Goal: Information Seeking & Learning: Learn about a topic

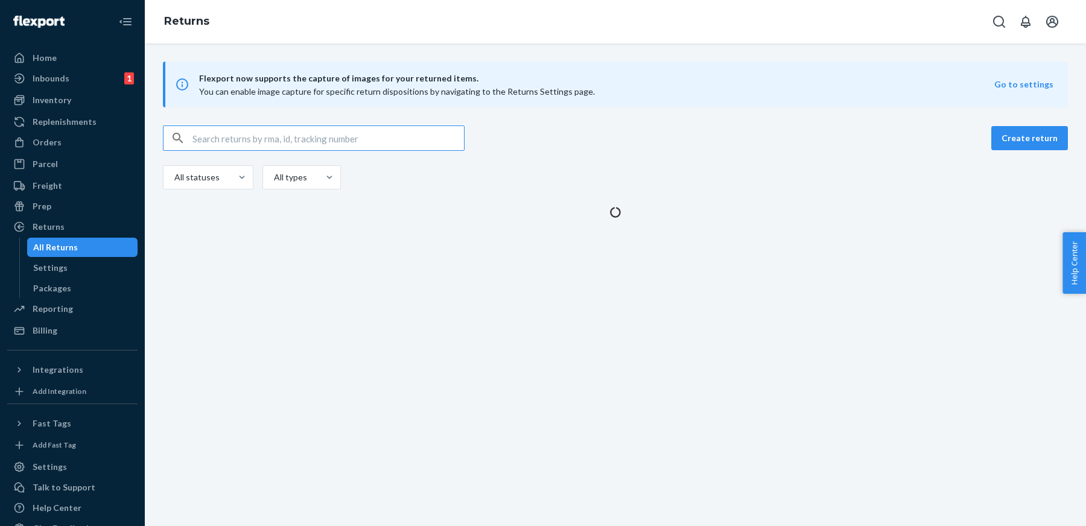
click at [282, 137] on input "text" at bounding box center [329, 138] width 272 height 24
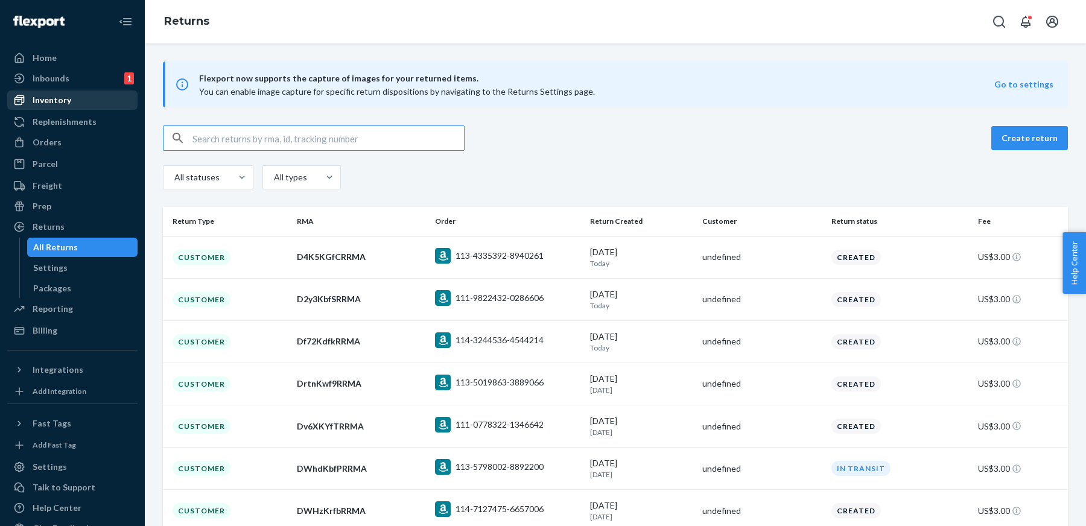
click at [43, 92] on div "Inventory" at bounding box center [72, 100] width 128 height 17
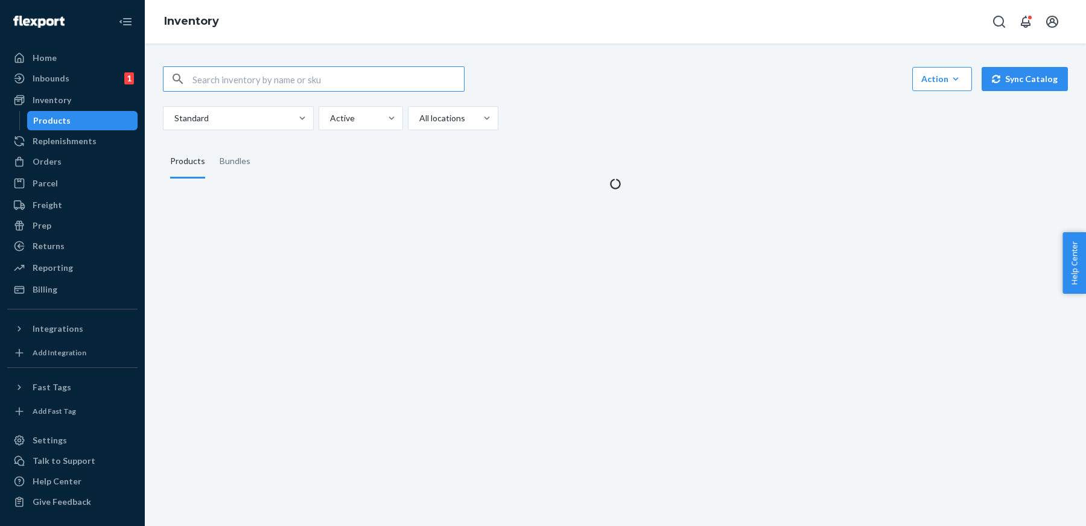
click at [258, 80] on input "text" at bounding box center [329, 79] width 272 height 24
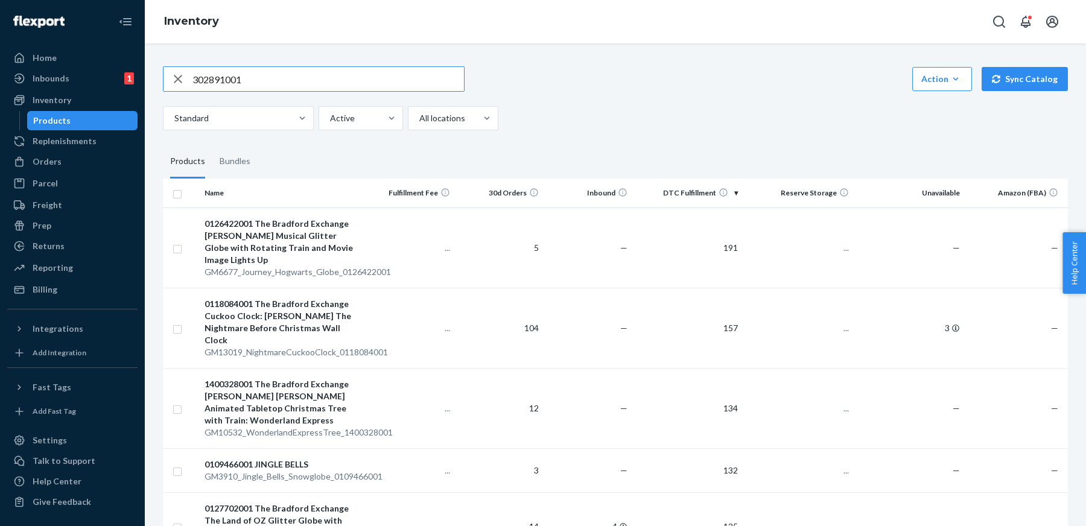
type input "302891001"
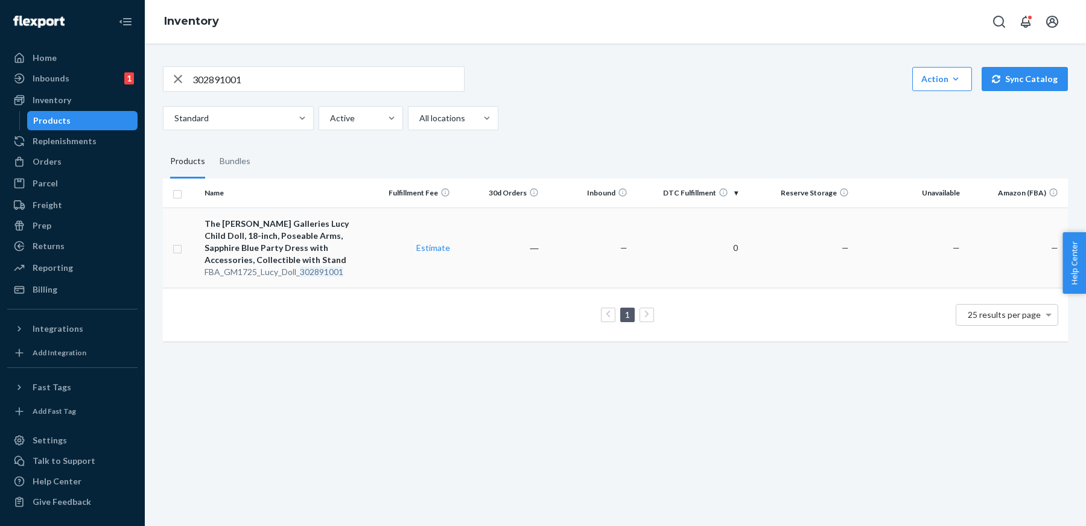
click at [305, 228] on div "The [PERSON_NAME] Galleries Lucy Child Doll, 18-inch, Poseable Arms, Sapphire B…" at bounding box center [283, 242] width 157 height 48
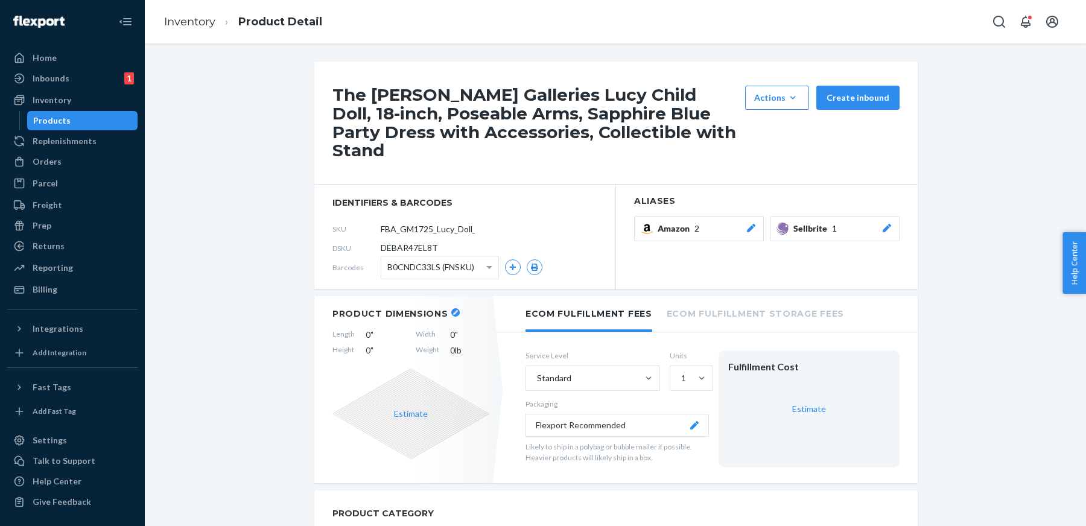
click at [450, 308] on header "Product Dimensions" at bounding box center [411, 313] width 157 height 11
click at [453, 310] on icon "button" at bounding box center [455, 312] width 5 height 5
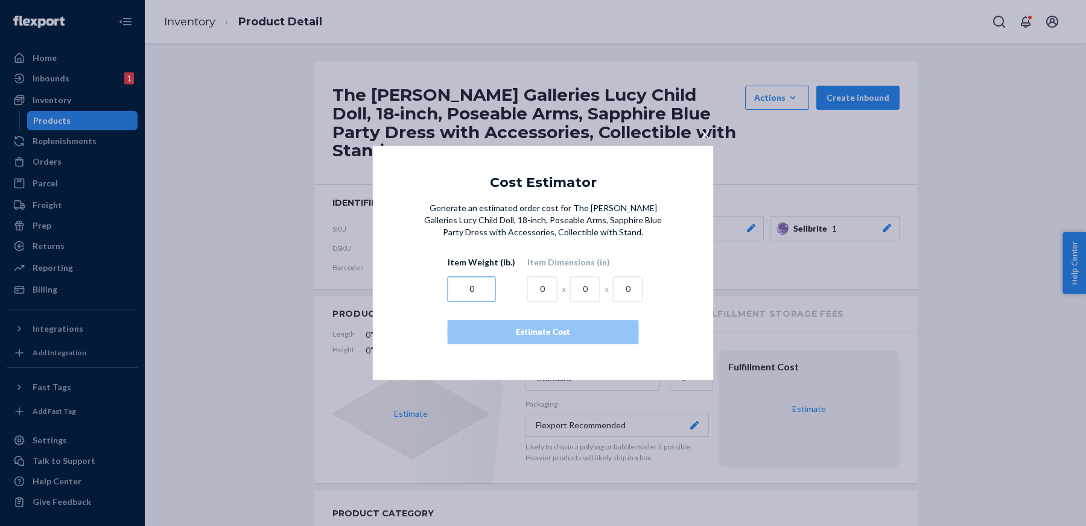
drag, startPoint x: 478, startPoint y: 289, endPoint x: 445, endPoint y: 286, distance: 33.3
click at [445, 286] on div "Generate an estimated order cost for The [PERSON_NAME] Galleries Lucy Child Dol…" at bounding box center [543, 274] width 244 height 142
paste input "3.8"
type input "3.80"
click at [538, 284] on input "0" at bounding box center [543, 289] width 30 height 25
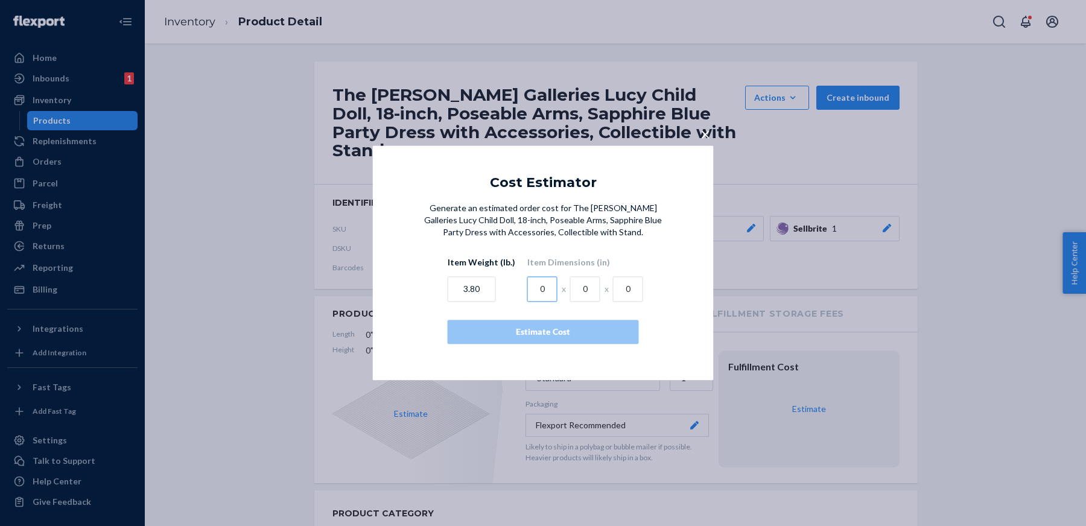
click at [538, 284] on input "0" at bounding box center [543, 289] width 30 height 25
paste input "20.0"
type input "20.00"
drag, startPoint x: 592, startPoint y: 290, endPoint x: 550, endPoint y: 289, distance: 41.1
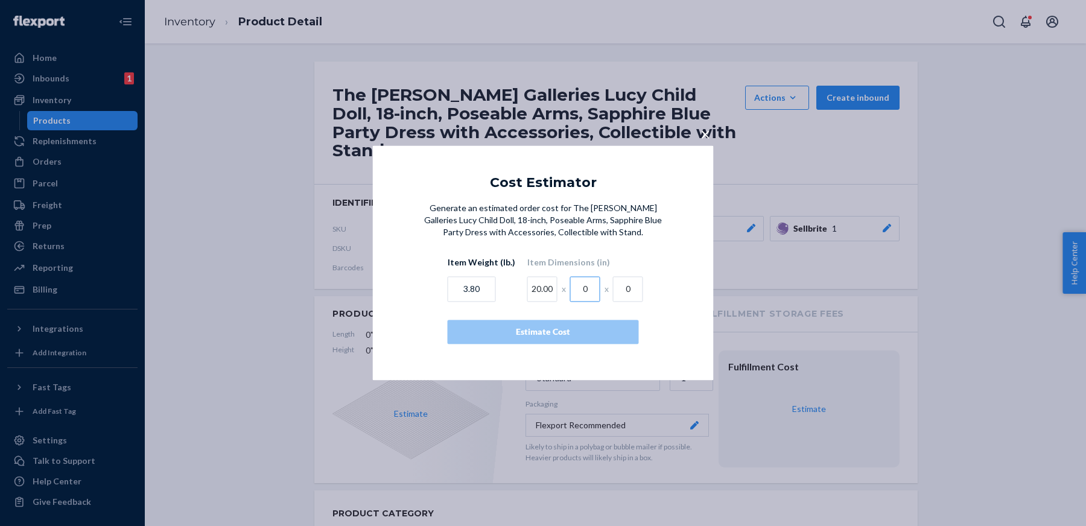
click at [550, 289] on div "20.00 x 0 x 0" at bounding box center [586, 287] width 116 height 30
paste input "9.0"
type input "9.00"
drag, startPoint x: 614, startPoint y: 287, endPoint x: 635, endPoint y: 289, distance: 20.6
click at [635, 289] on input "0" at bounding box center [628, 289] width 30 height 25
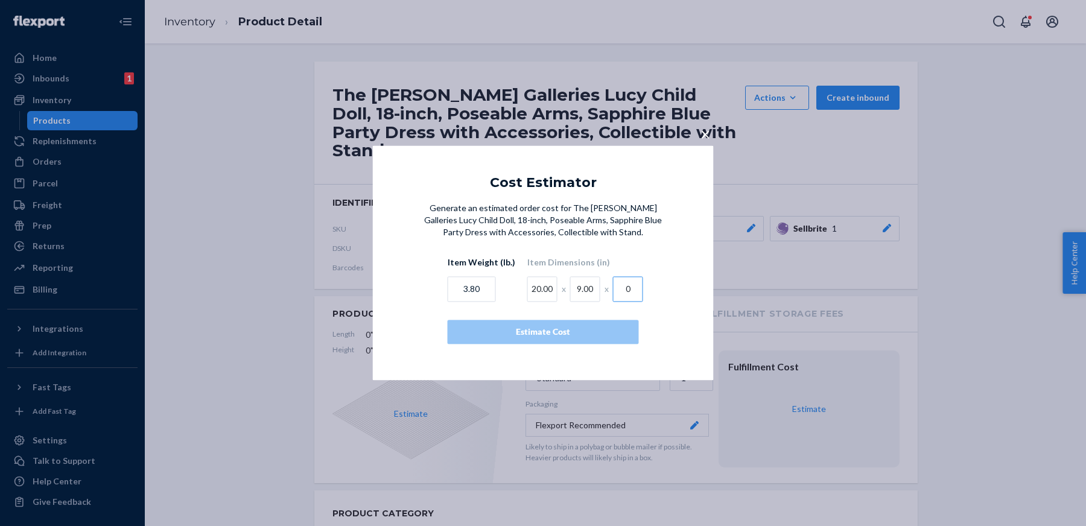
paste input "6.0"
type input "6.00"
click at [601, 353] on div "Generate an estimated order cost for The [PERSON_NAME] Galleries Lucy Child Dol…" at bounding box center [543, 286] width 341 height 166
click at [582, 337] on div "Estimate Cost" at bounding box center [543, 333] width 171 height 12
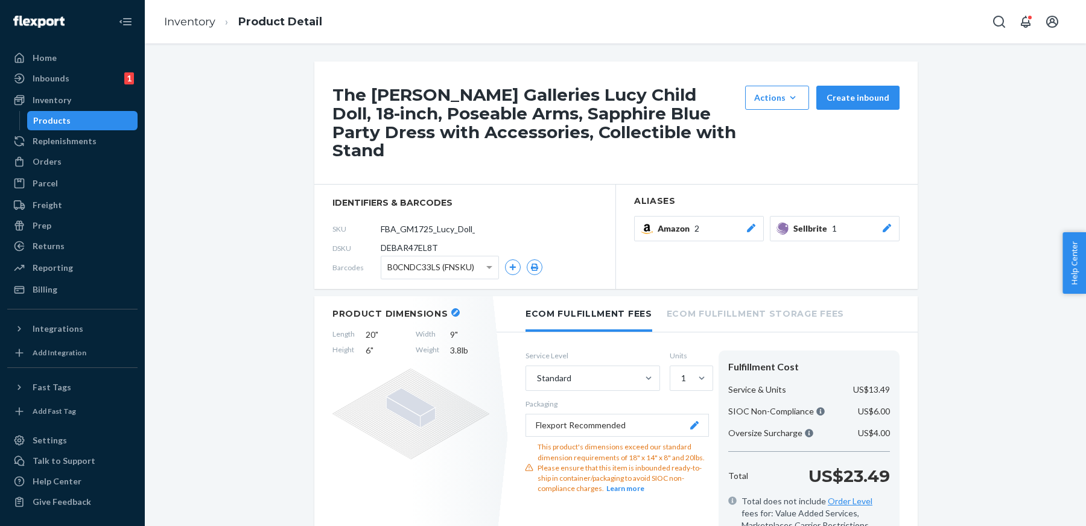
click at [697, 415] on button "Flexport Recommended" at bounding box center [617, 425] width 183 height 23
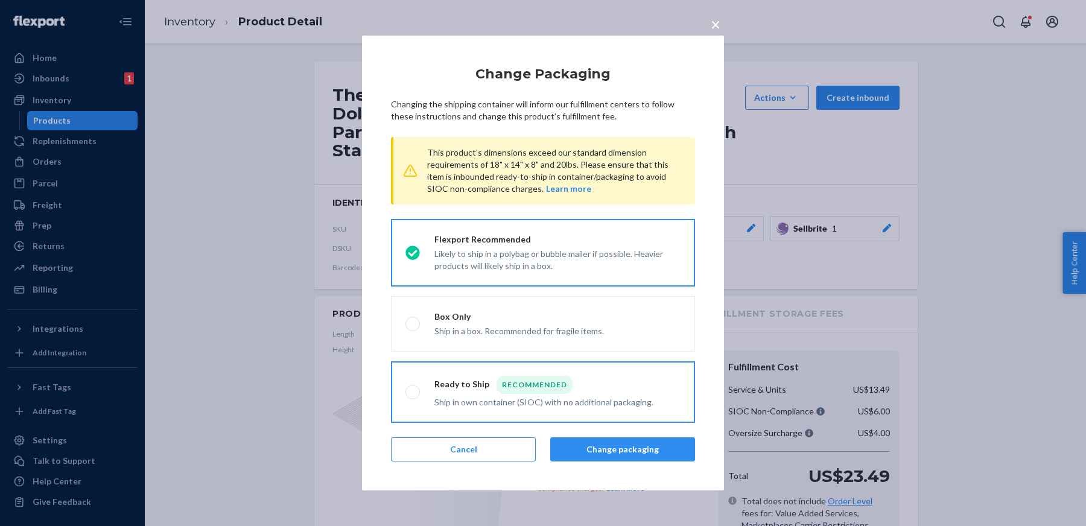
click at [493, 403] on div "Ship in own container (SIOC) with no additional packaging." at bounding box center [544, 401] width 219 height 14
click at [413, 397] on input "Ready to Ship Recommended Ship in own container (SIOC) with no additional packa…" at bounding box center [410, 393] width 8 height 8
radio input "true"
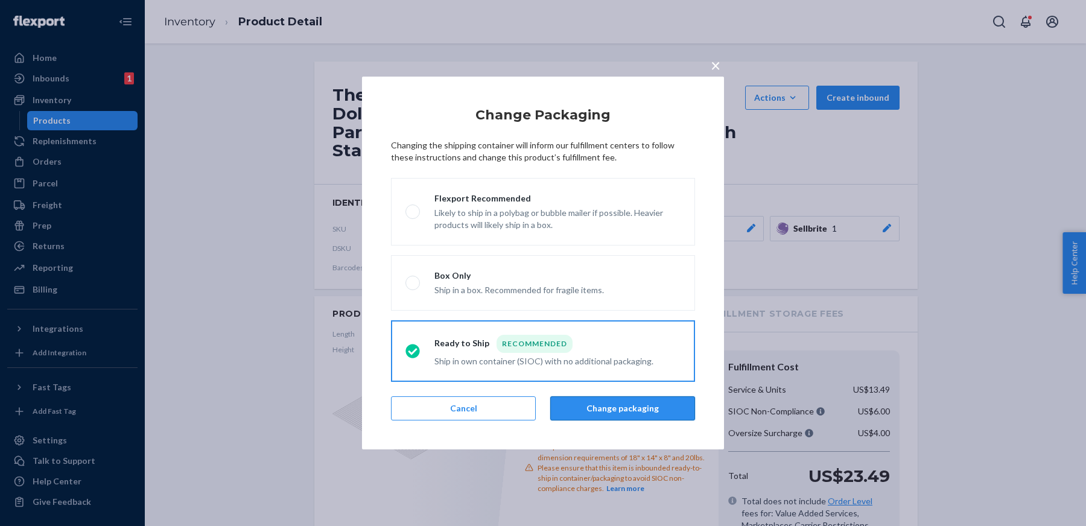
click at [648, 397] on button "Change packaging" at bounding box center [622, 409] width 145 height 24
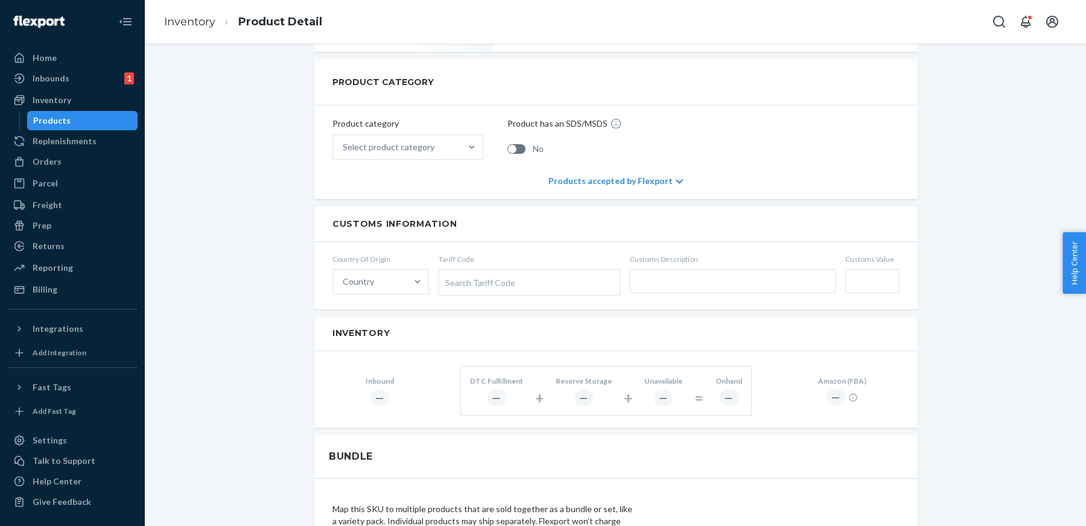
scroll to position [510, 0]
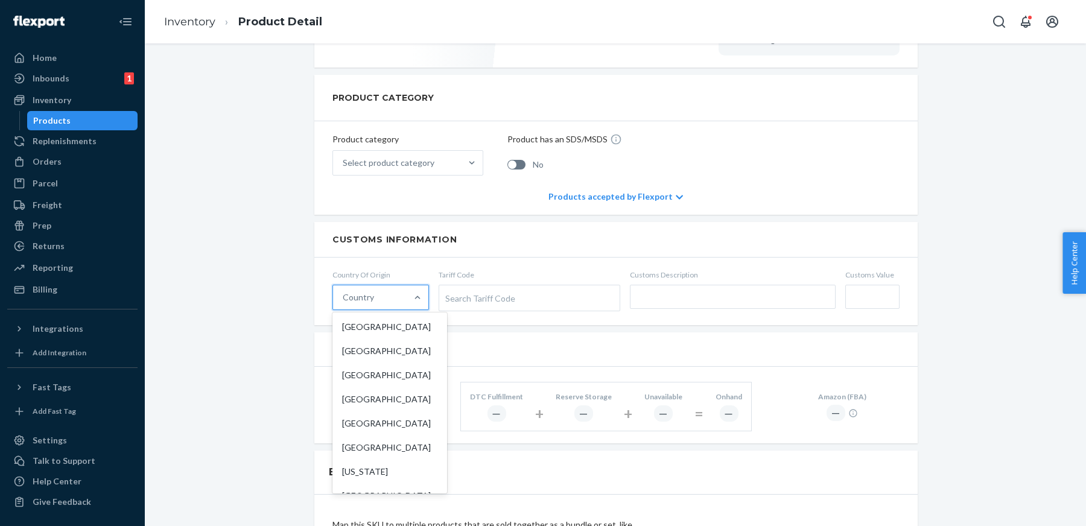
click at [386, 286] on div "Country" at bounding box center [370, 298] width 74 height 24
click at [344, 292] on input "option [GEOGRAPHIC_DATA] focused, 1 of 249. 249 results available. Use Up and D…" at bounding box center [343, 298] width 1 height 12
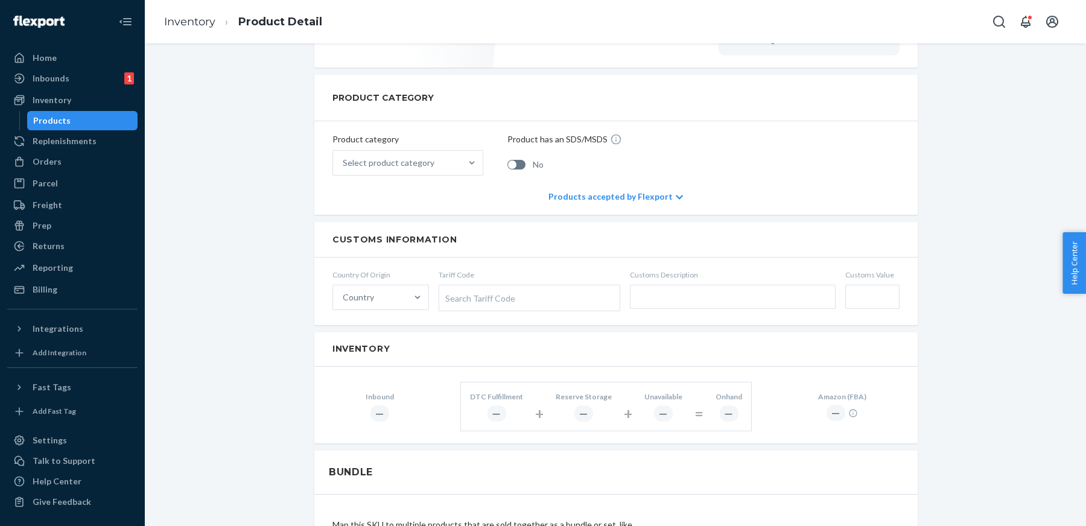
click at [224, 302] on div "The [PERSON_NAME] Galleries Lucy Child Doll, 18-inch, Poseable Arms, Sapphire B…" at bounding box center [616, 258] width 924 height 1412
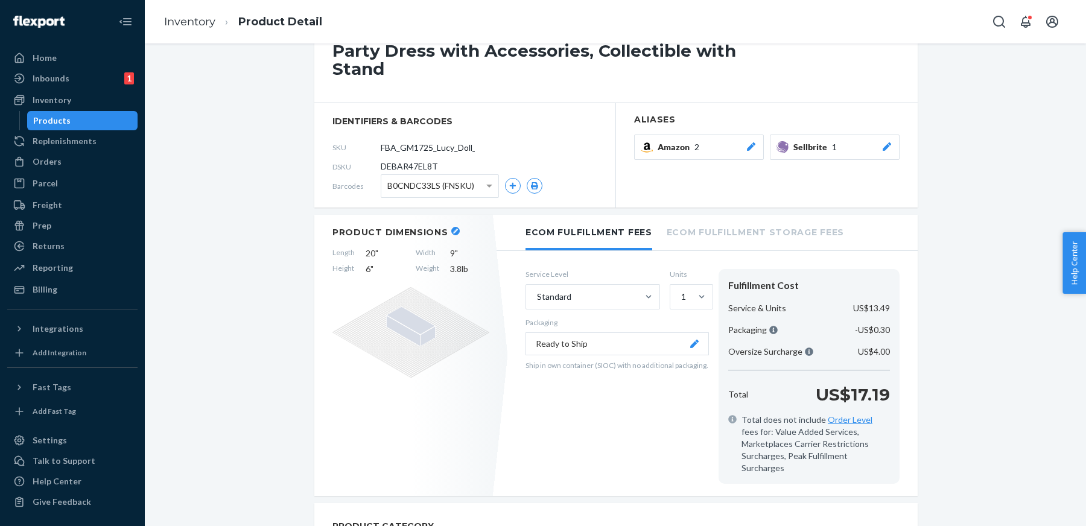
scroll to position [40, 0]
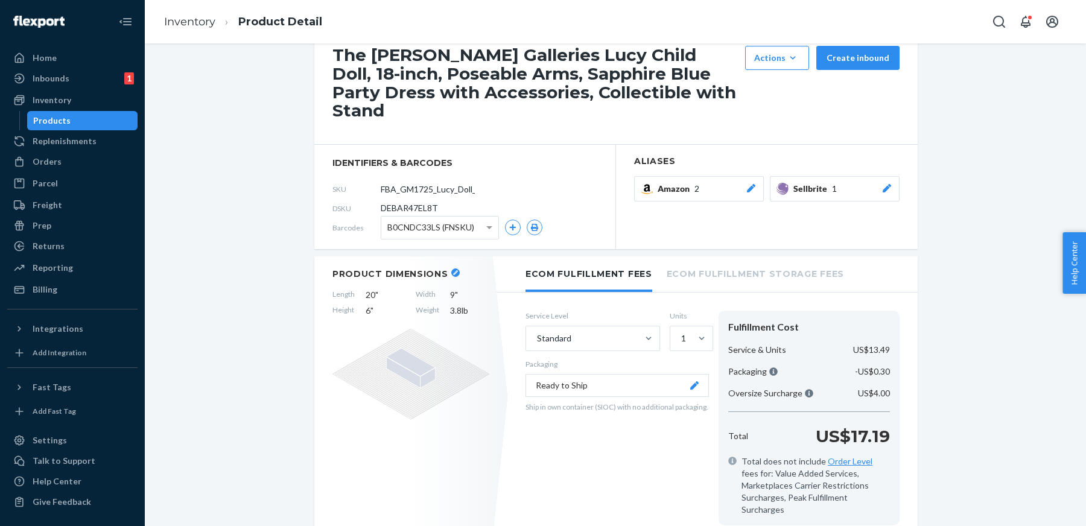
click at [758, 176] on button "Amazon 2" at bounding box center [699, 188] width 130 height 25
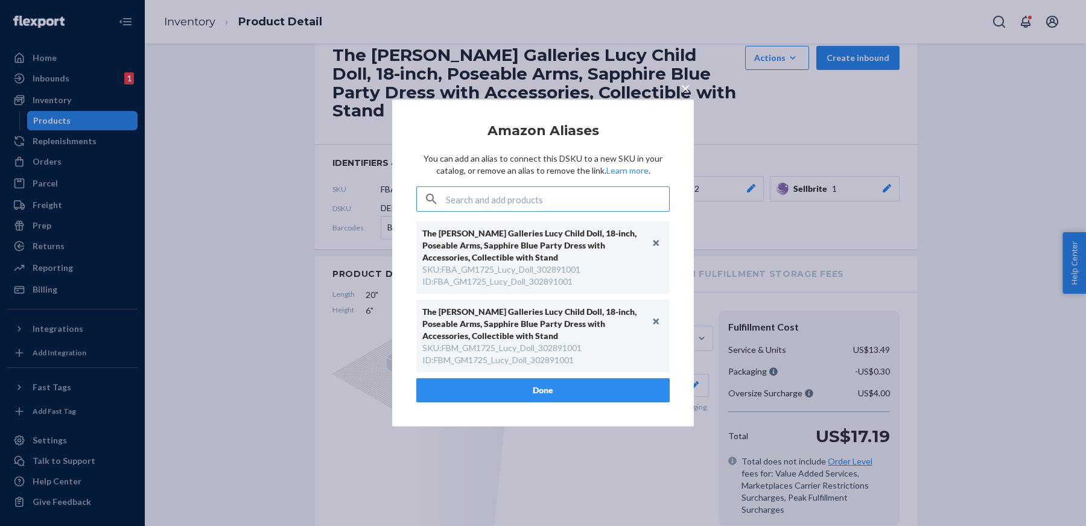
click at [750, 240] on div "× Amazon Aliases You can add an alias to connect this DSKU to a new SKU in your…" at bounding box center [543, 263] width 1086 height 526
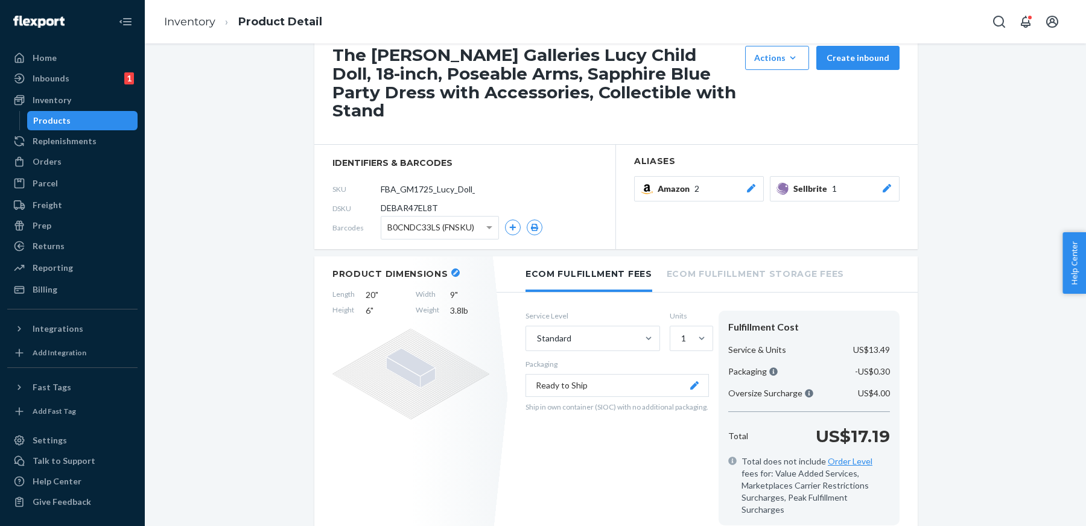
click at [889, 184] on icon at bounding box center [887, 188] width 12 height 8
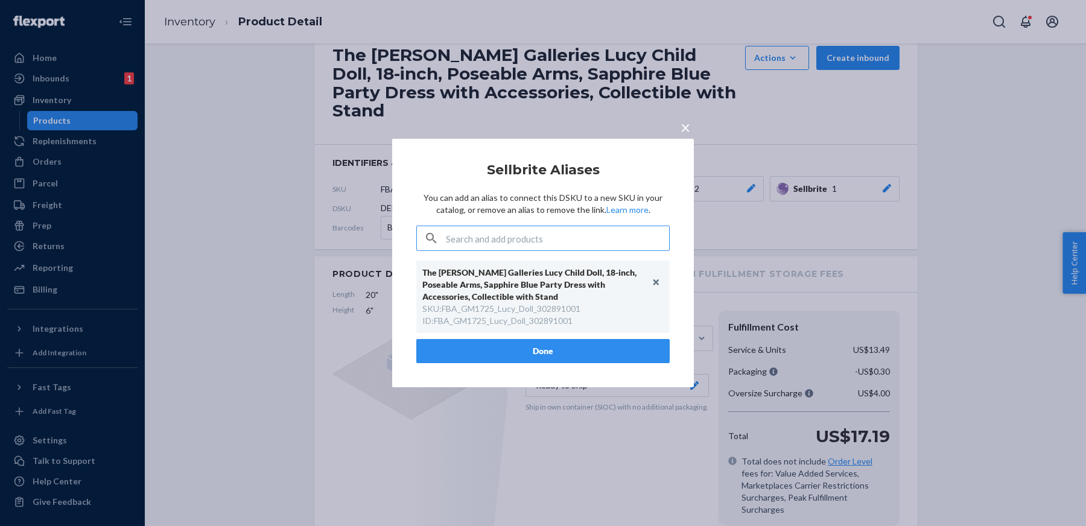
click at [939, 189] on div "× Sellbrite Aliases You can add an alias to connect this DSKU to a new SKU in y…" at bounding box center [543, 263] width 1086 height 526
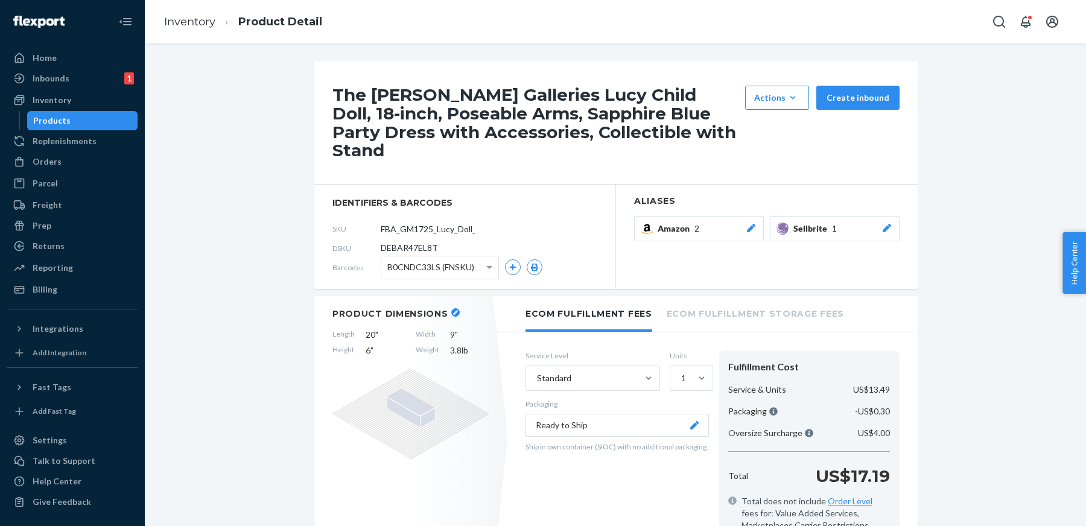
scroll to position [567, 0]
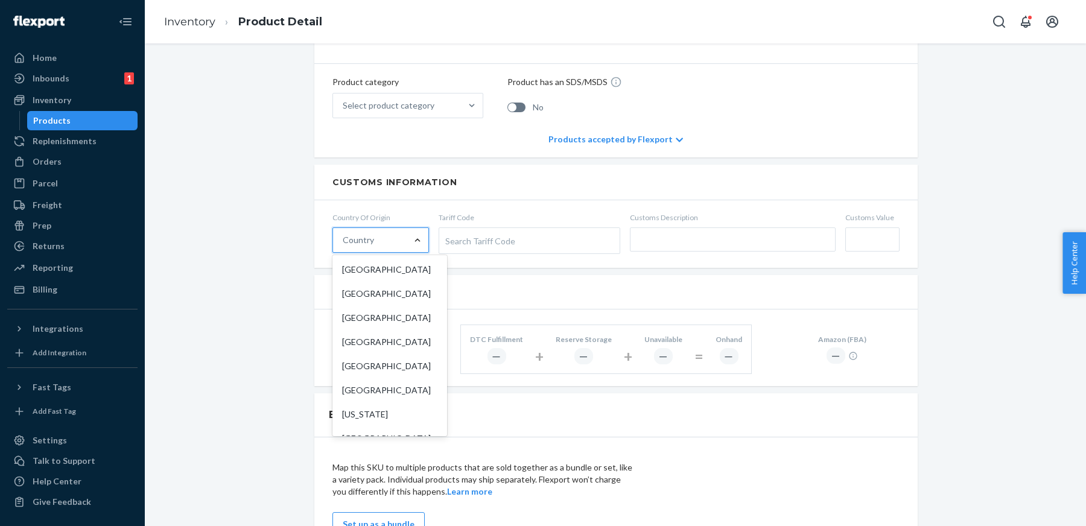
click at [553, 228] on div "Search Tariff Code" at bounding box center [529, 240] width 180 height 25
click at [448, 230] on input "Tariff Code Search Tariff Code" at bounding box center [446, 241] width 3 height 22
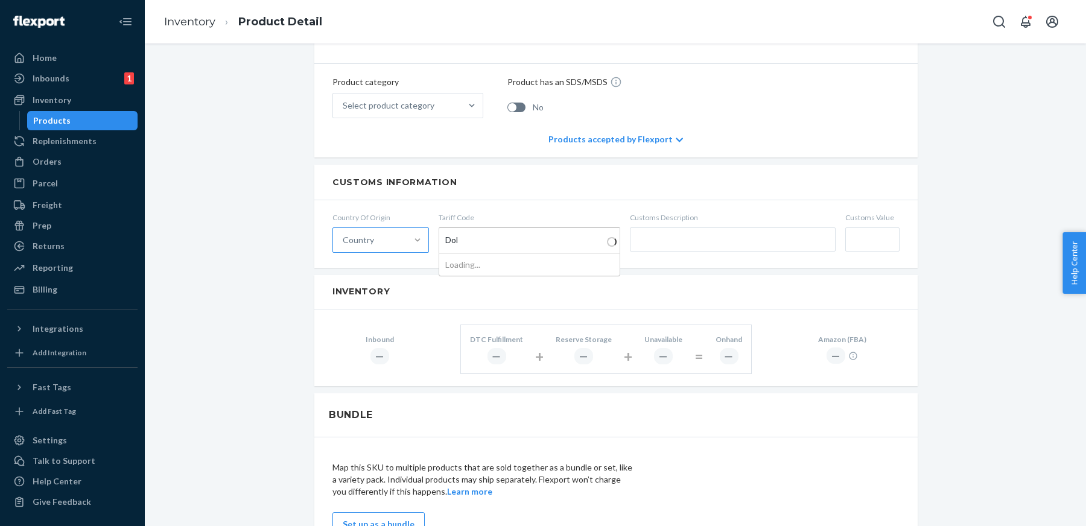
type input "Doll"
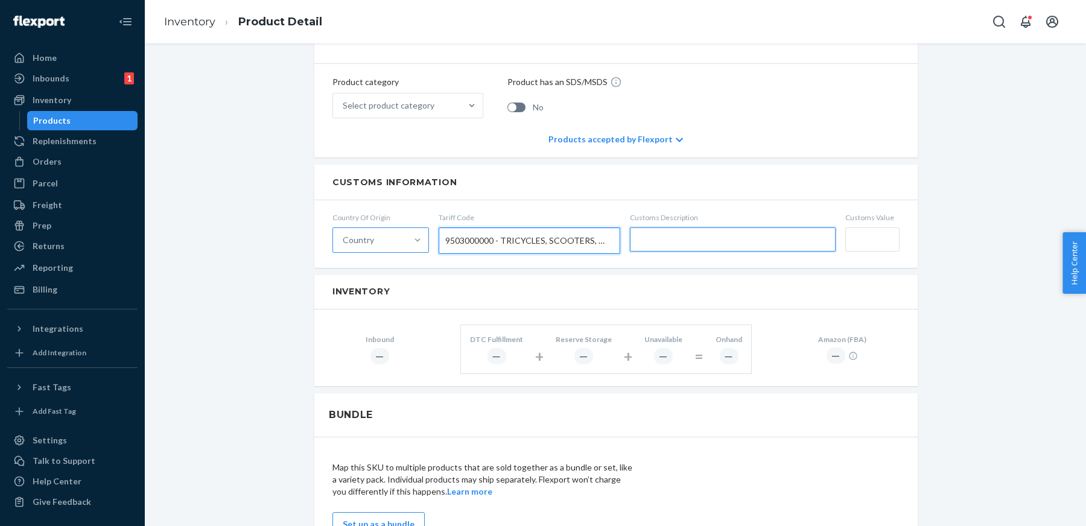
click at [675, 228] on input "text" at bounding box center [733, 240] width 206 height 24
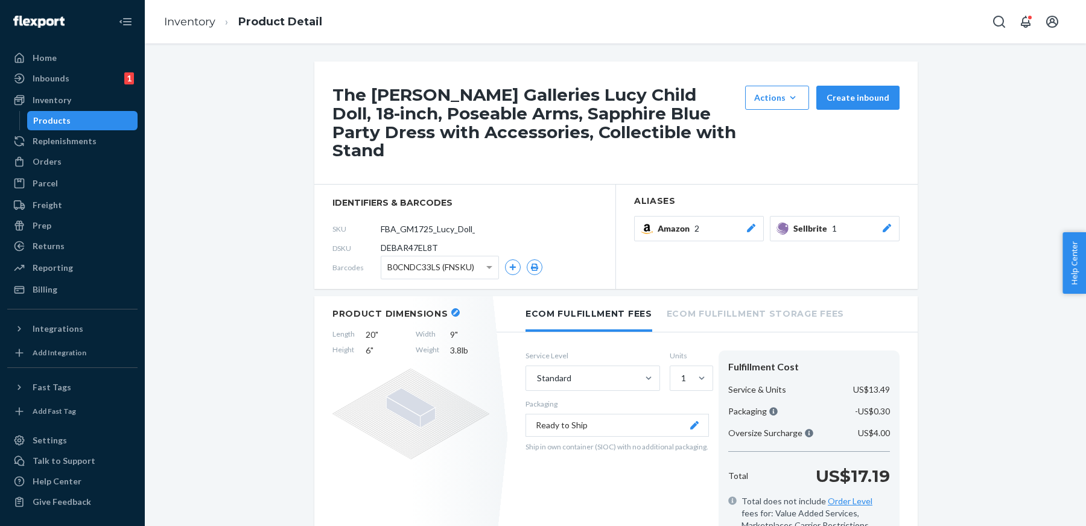
click at [380, 98] on h1 "The [PERSON_NAME] Galleries Lucy Child Doll, 18-inch, Poseable Arms, Sapphire B…" at bounding box center [536, 123] width 407 height 74
drag, startPoint x: 575, startPoint y: 97, endPoint x: 724, endPoint y: 98, distance: 148.5
click at [724, 98] on h1 "The [PERSON_NAME] Galleries Lucy Child Doll, 18-inch, Poseable Arms, Sapphire B…" at bounding box center [536, 123] width 407 height 74
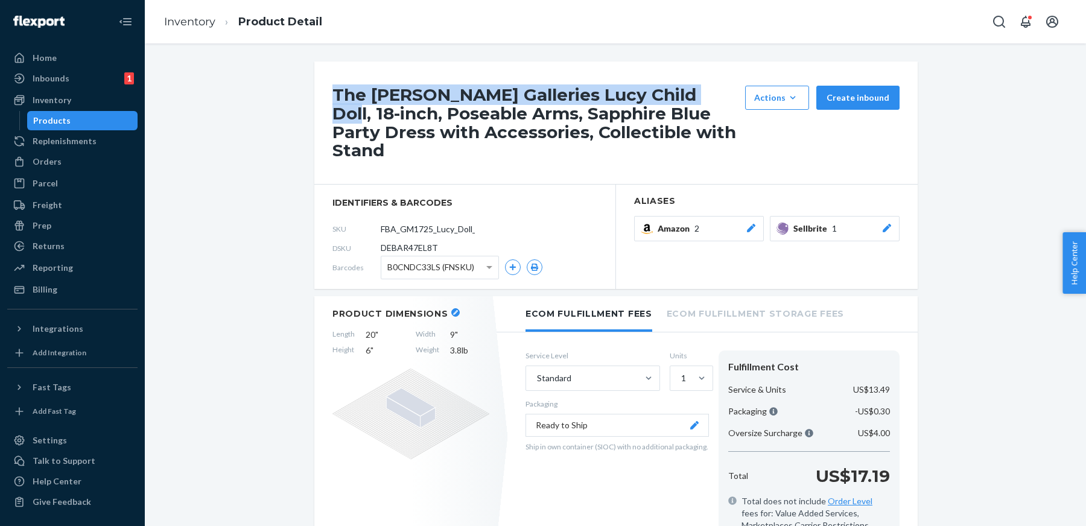
drag, startPoint x: 330, startPoint y: 89, endPoint x: 709, endPoint y: 97, distance: 379.7
click at [709, 97] on div "The [PERSON_NAME] Galleries Lucy Child Doll, 18-inch, Poseable Arms, Sapphire B…" at bounding box center [616, 123] width 604 height 123
copy h1 "The [PERSON_NAME] Galleries Lucy Child Doll"
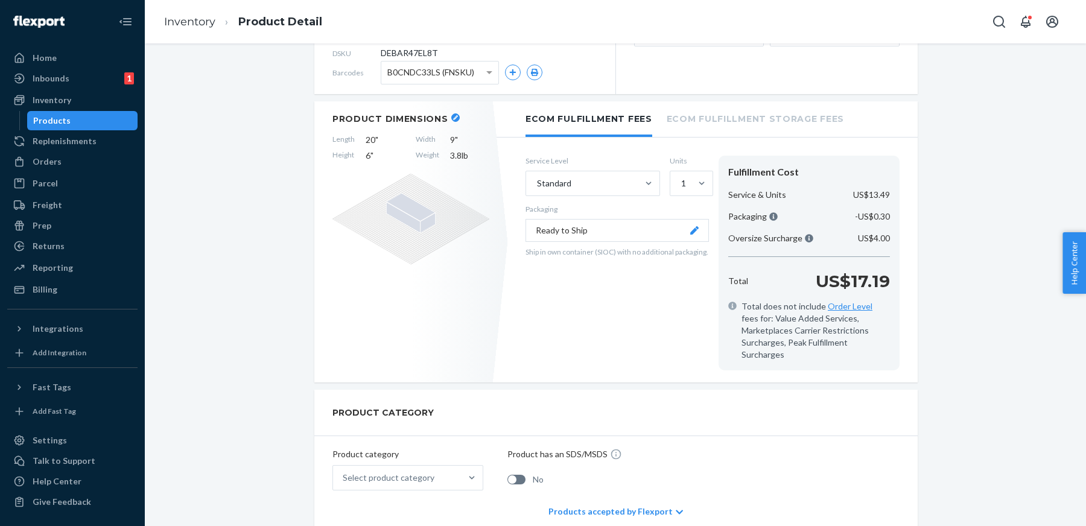
scroll to position [513, 0]
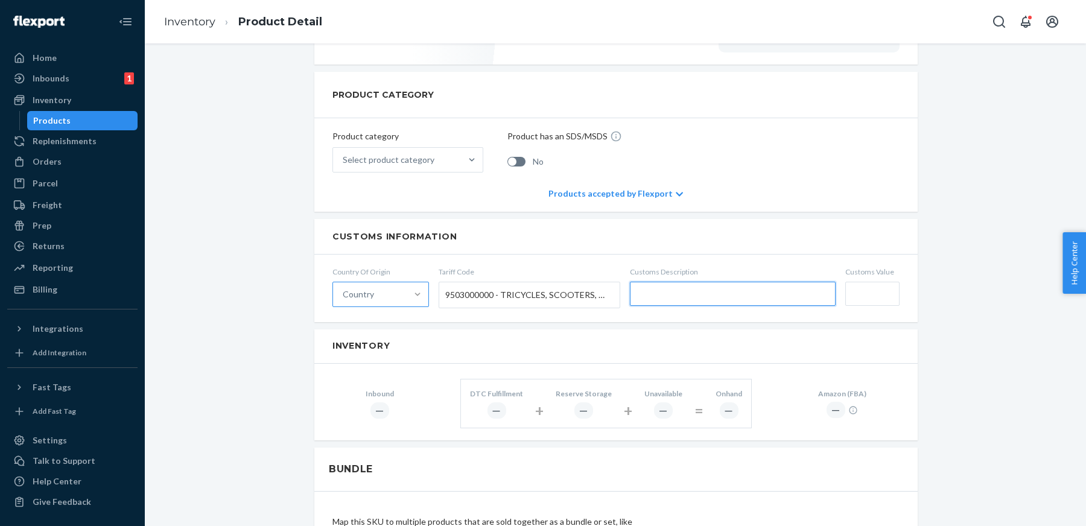
click at [760, 282] on input "text" at bounding box center [733, 294] width 206 height 24
paste input "The [PERSON_NAME] Galleries [PERSON_NAME]"
type input "The [PERSON_NAME] Galleries [PERSON_NAME]"
click at [991, 276] on div "The [PERSON_NAME] Galleries Lucy Child Doll, 18-inch, Poseable Arms, Sapphire B…" at bounding box center [616, 255] width 924 height 1412
click at [882, 282] on input "Customs Value" at bounding box center [873, 294] width 54 height 24
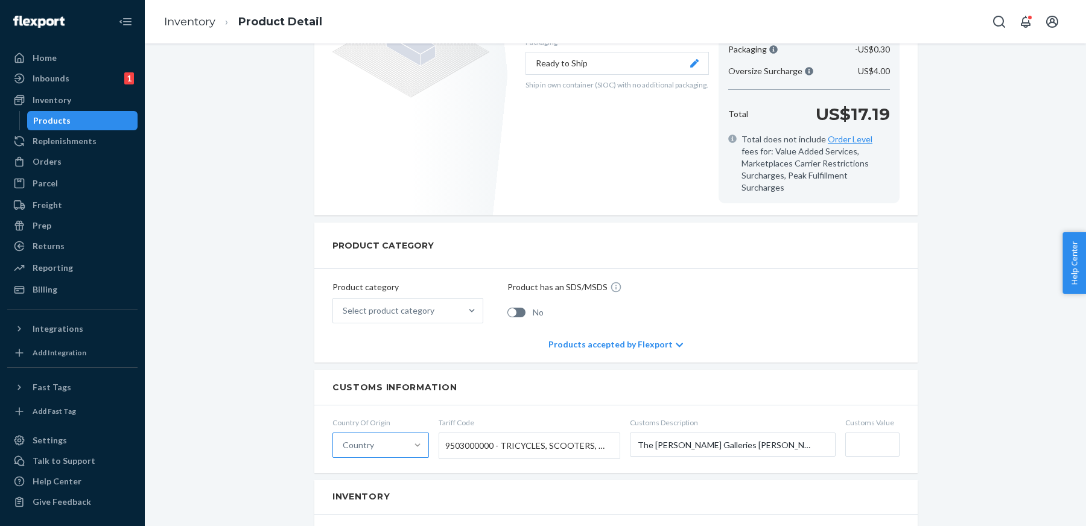
scroll to position [350, 0]
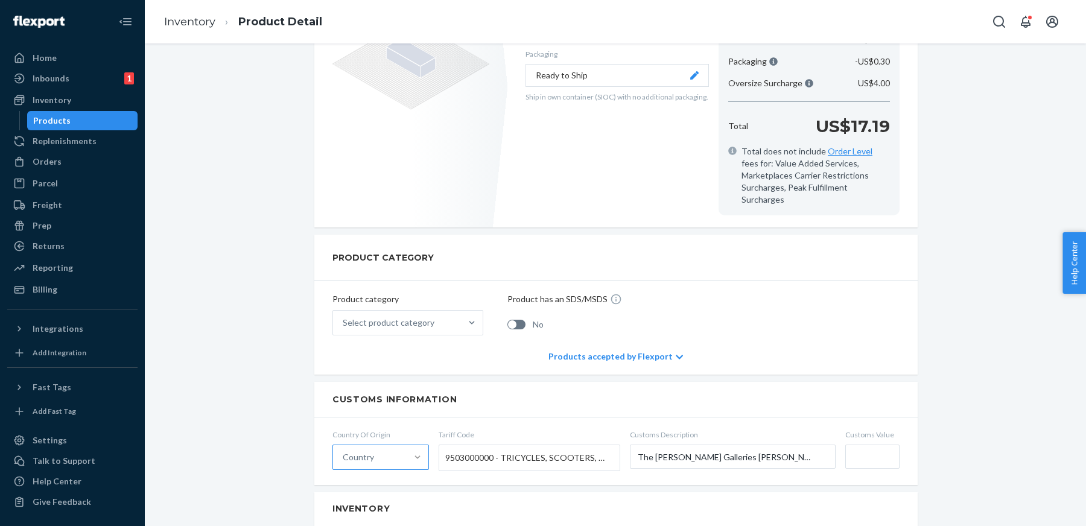
paste input "$58.98"
type input "$58.98"
click at [957, 436] on div "The [PERSON_NAME] Galleries Lucy Child Doll, 18-inch, Poseable Arms, Sapphire B…" at bounding box center [616, 417] width 924 height 1412
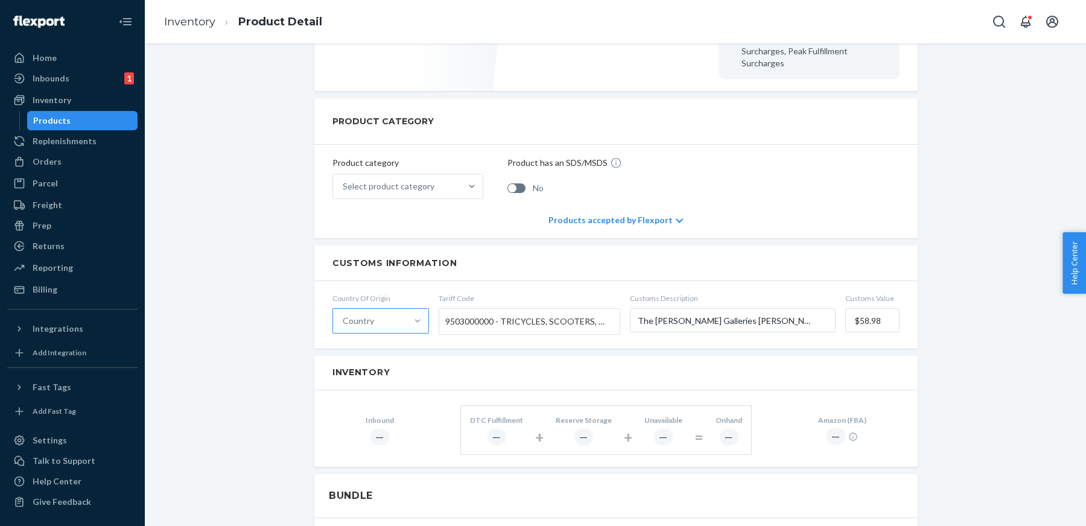
scroll to position [732, 0]
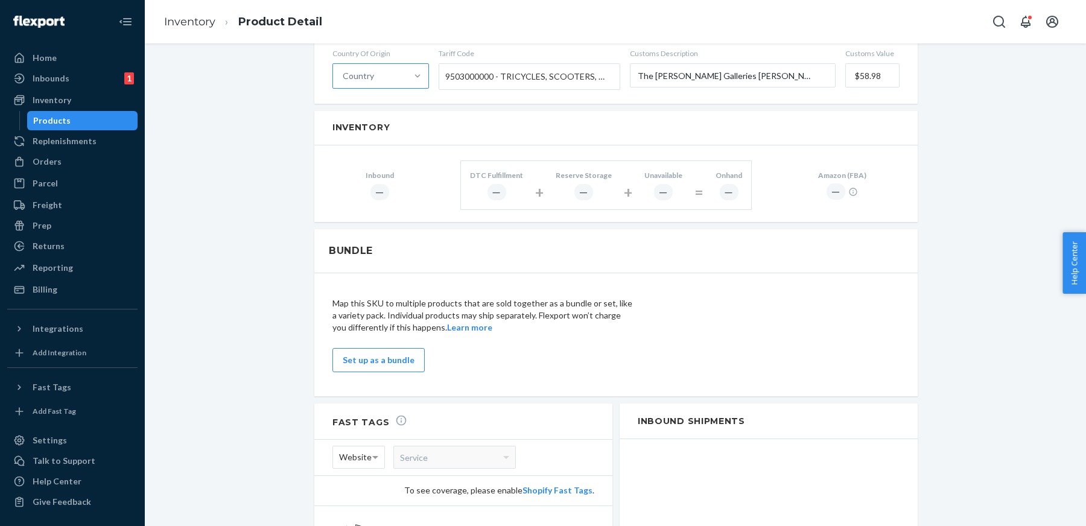
click at [928, 296] on div "The [PERSON_NAME] Galleries Lucy Child Doll, 18-inch, Poseable Arms, Sapphire B…" at bounding box center [616, 36] width 924 height 1412
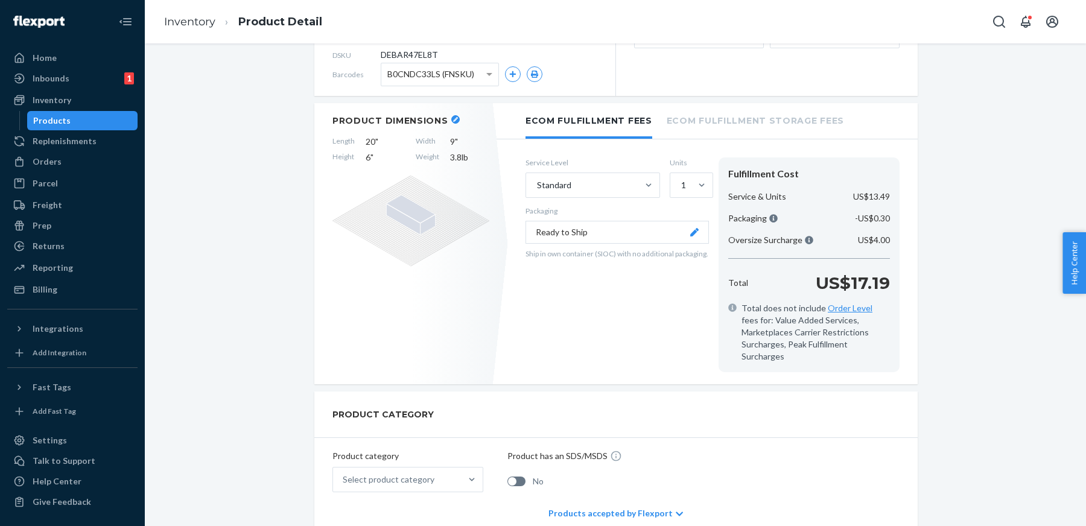
scroll to position [0, 0]
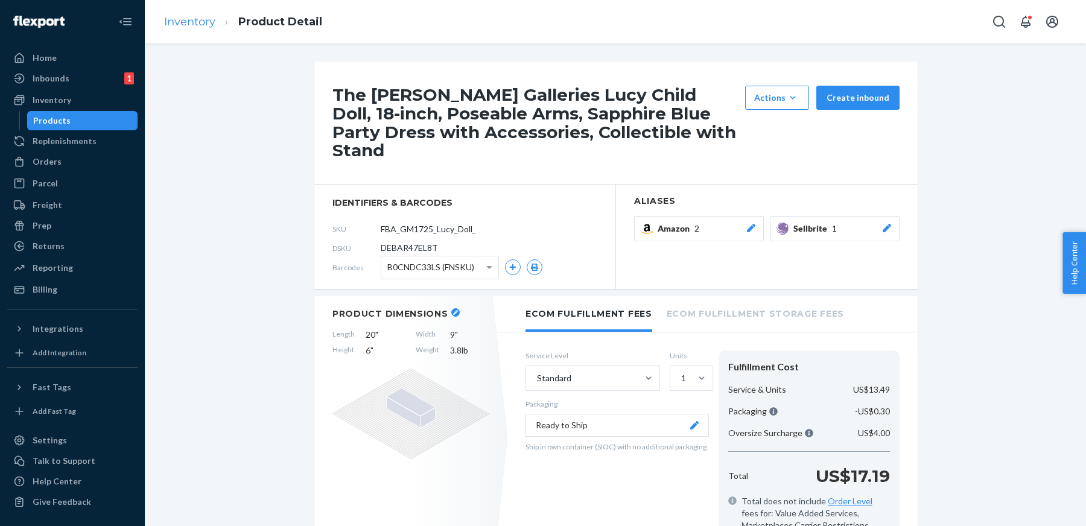
click at [193, 28] on li "Inventory" at bounding box center [189, 22] width 51 height 16
click at [180, 22] on link "Inventory" at bounding box center [189, 21] width 51 height 13
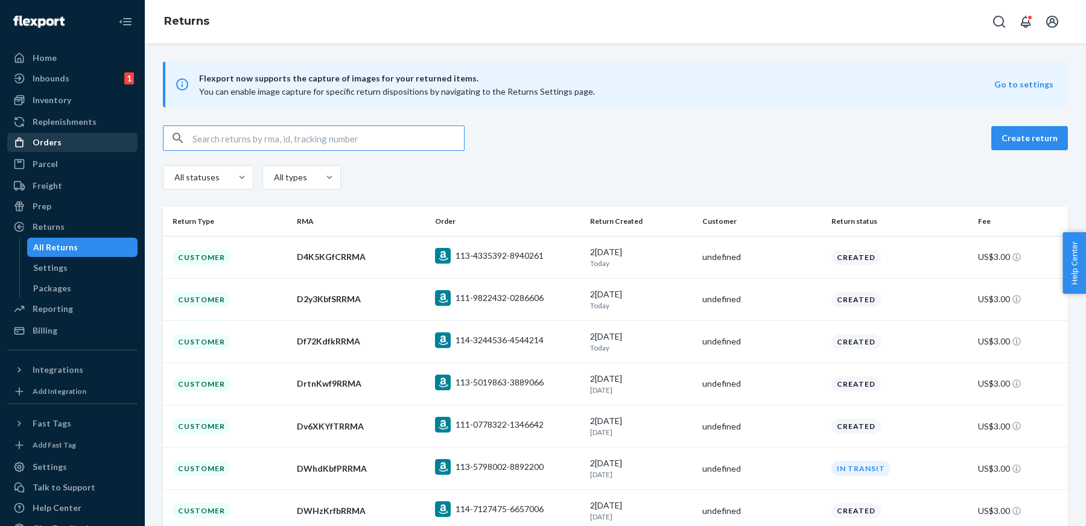
click at [72, 147] on div "Orders" at bounding box center [72, 142] width 128 height 17
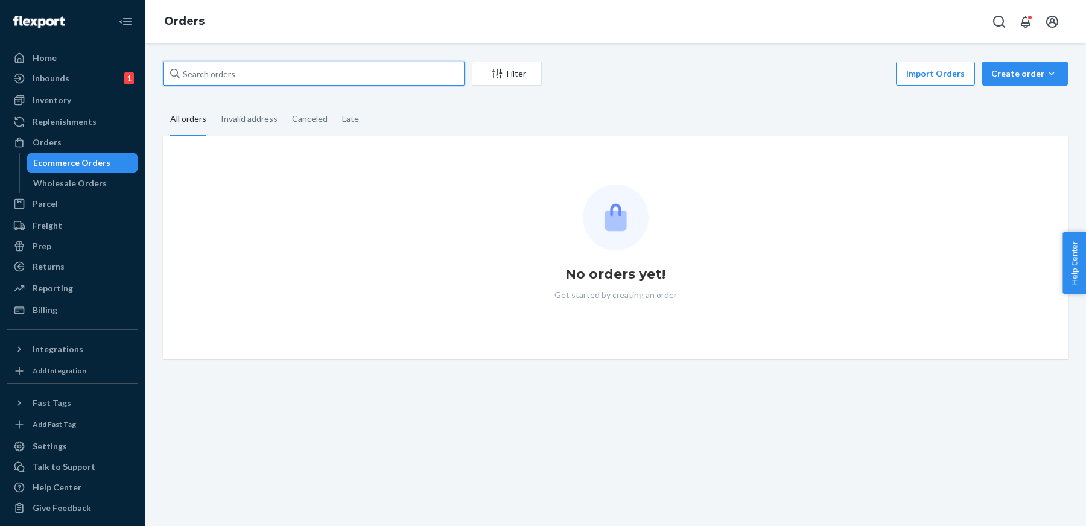
click at [322, 79] on input "text" at bounding box center [314, 74] width 302 height 24
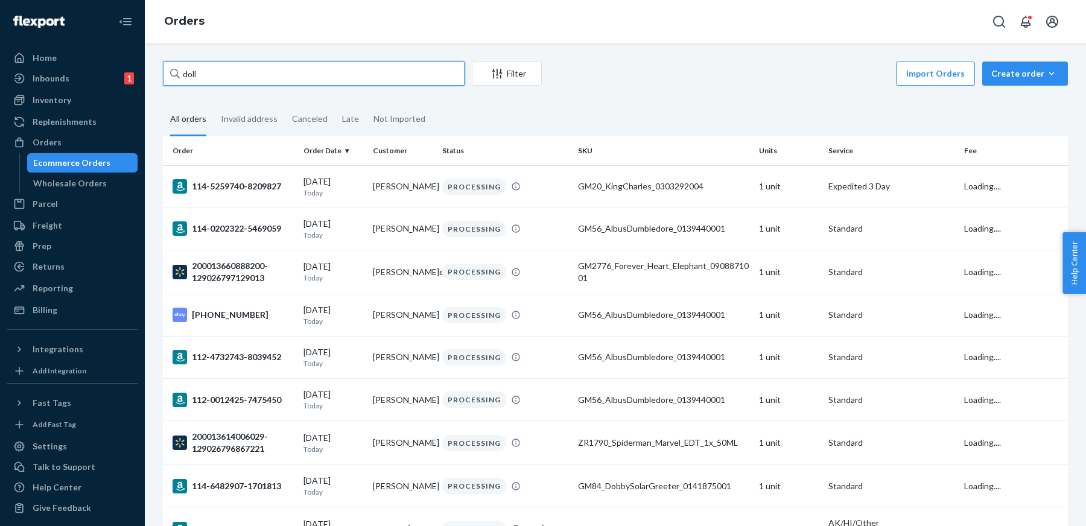
type input "doll"
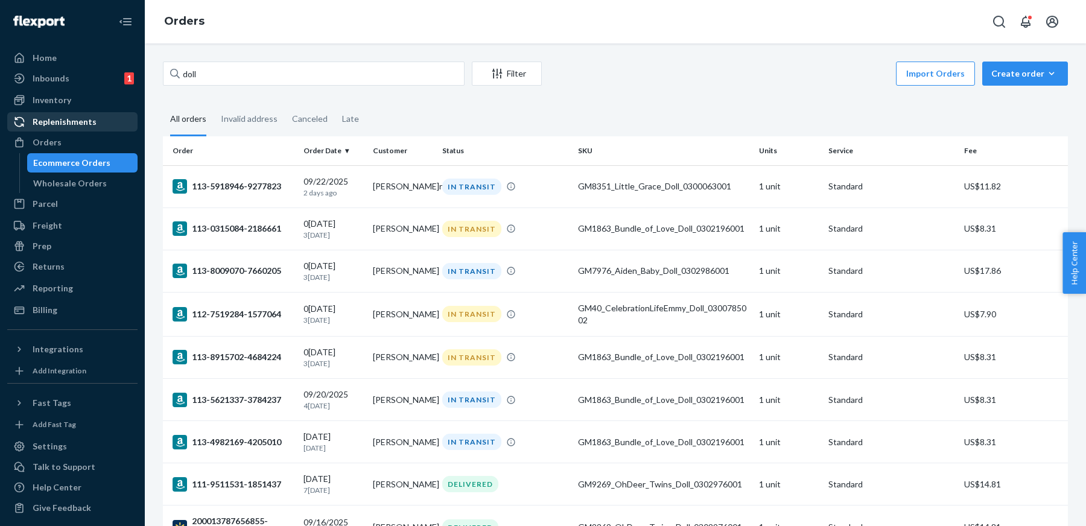
click at [63, 112] on link "Replenishments" at bounding box center [72, 121] width 130 height 19
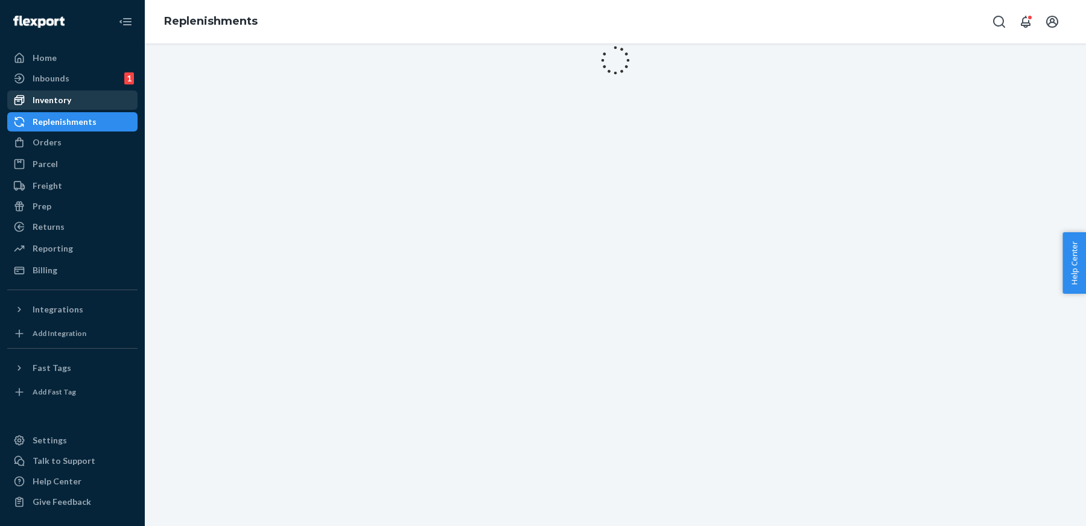
click at [59, 103] on div "Inventory" at bounding box center [52, 100] width 39 height 12
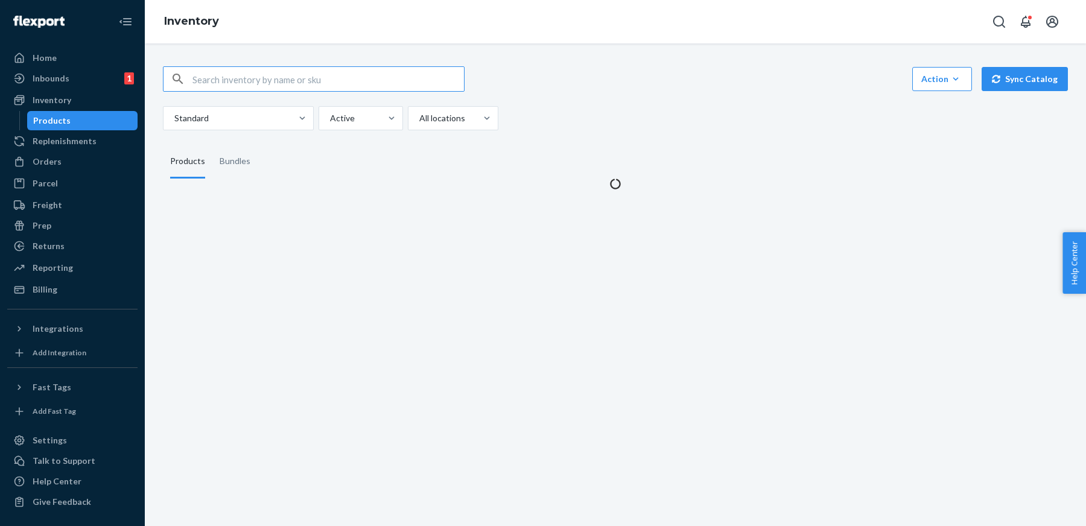
click at [292, 79] on input "text" at bounding box center [329, 79] width 272 height 24
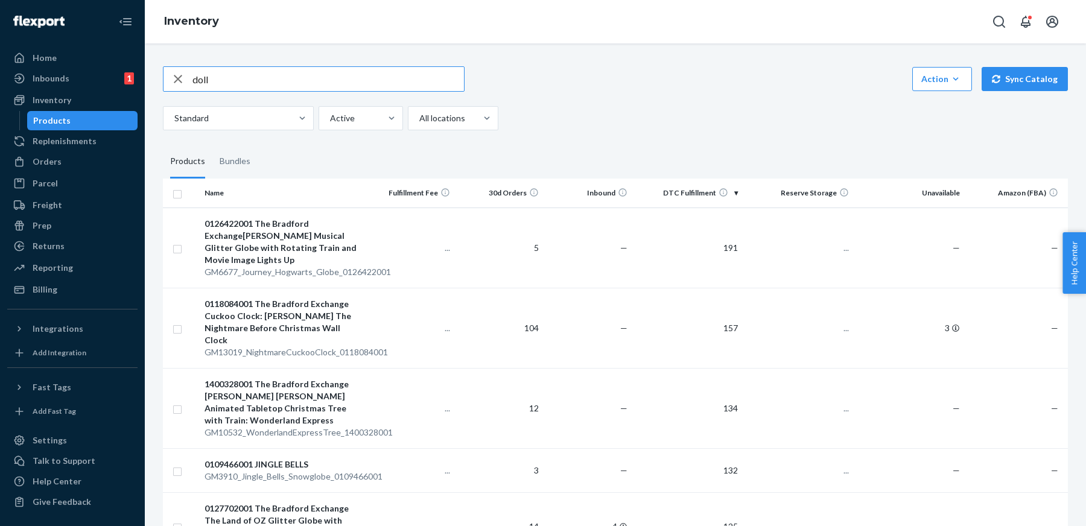
type input "doll"
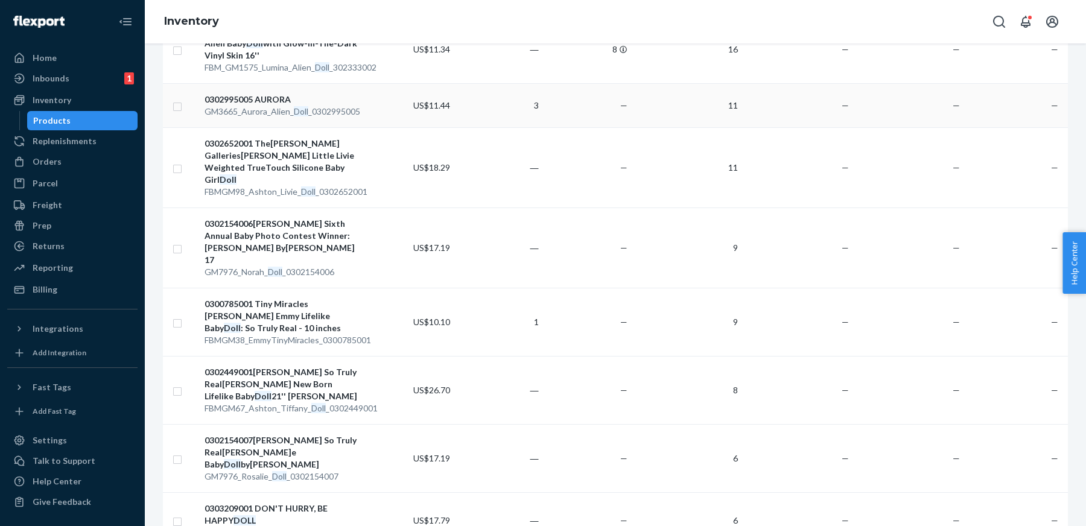
scroll to position [516, 0]
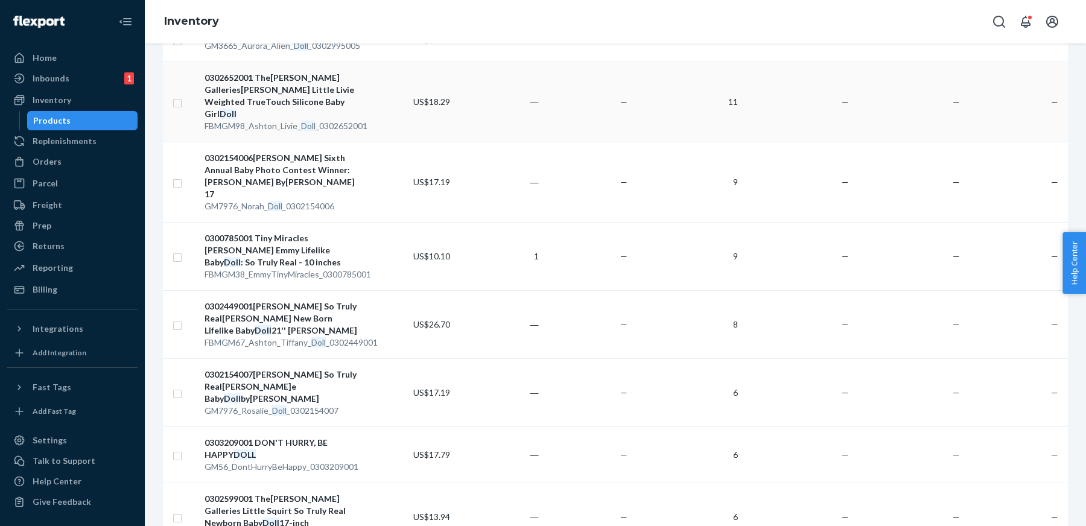
click at [290, 120] on div "FBMGM98_Ashton_Livie_ Doll _0302652001" at bounding box center [283, 126] width 157 height 12
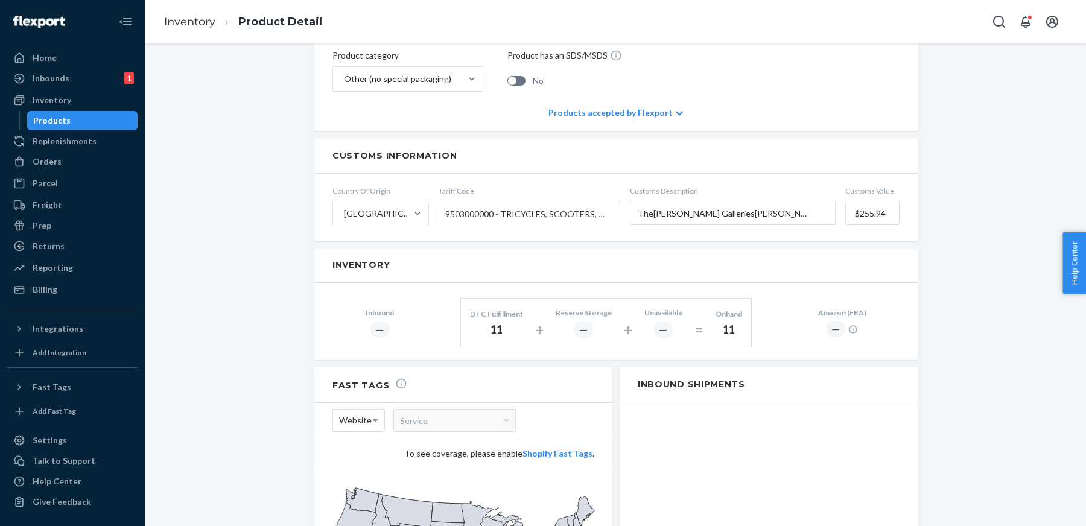
scroll to position [759, 0]
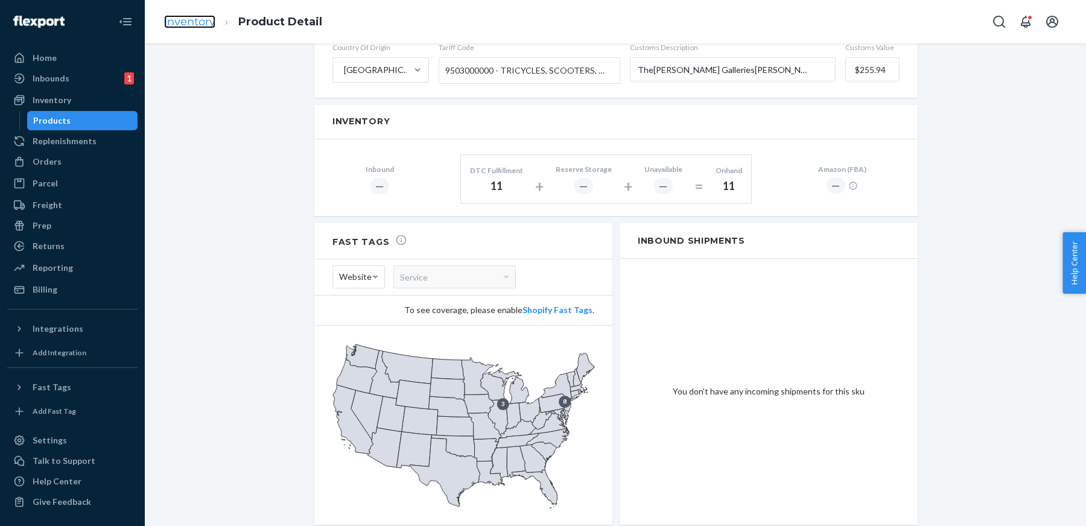
click at [194, 18] on link "Inventory" at bounding box center [189, 21] width 51 height 13
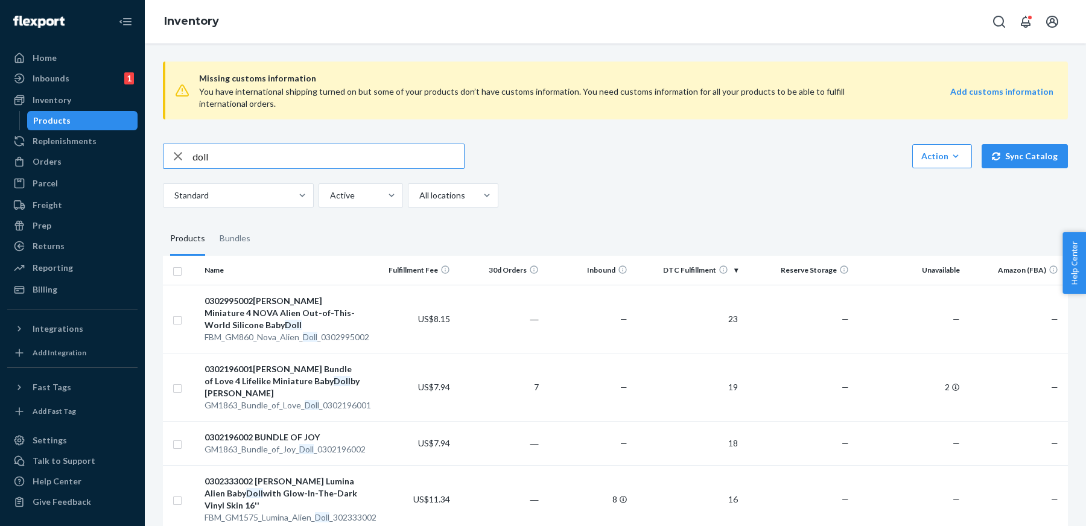
click at [304, 148] on input "doll" at bounding box center [329, 156] width 272 height 24
click at [305, 148] on input "doll" at bounding box center [329, 156] width 272 height 24
click at [378, 149] on input "doll" at bounding box center [329, 156] width 272 height 24
click at [380, 153] on input "doll" at bounding box center [329, 156] width 272 height 24
type input "doll 18 inches"
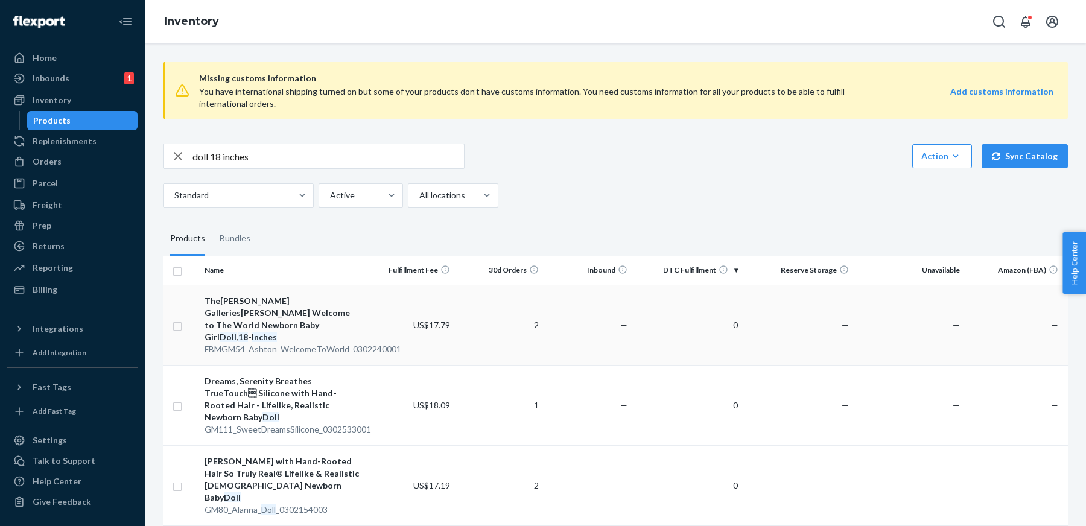
click at [284, 328] on div "The Ashton-Drake Galleries Sandy Faber Welcome to The World Newborn Baby Girl D…" at bounding box center [283, 319] width 157 height 48
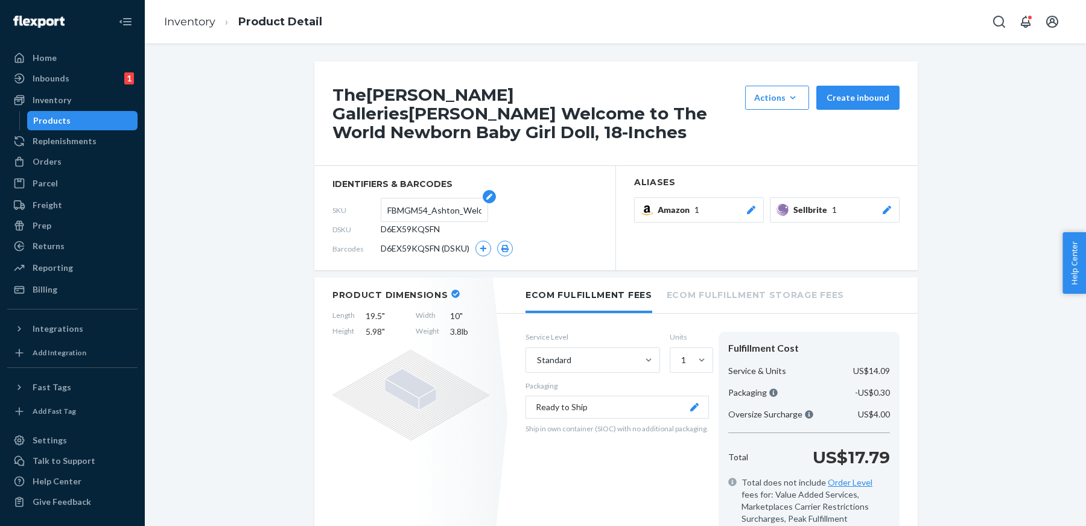
click at [429, 208] on input "FBMGM54_Ashton_WelcomeToWorld_0302240001" at bounding box center [435, 210] width 94 height 23
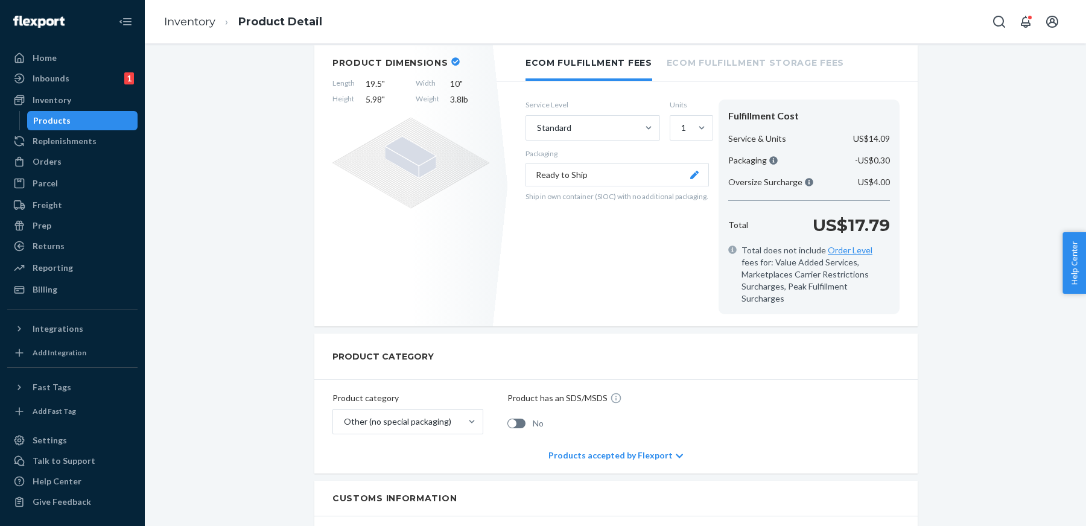
scroll to position [598, 0]
